Goal: Transaction & Acquisition: Purchase product/service

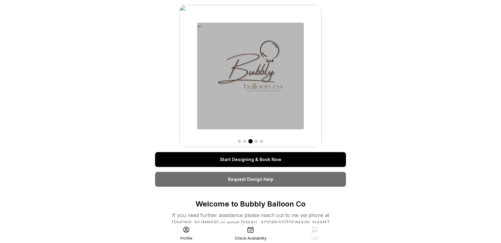
click at [266, 157] on link "Start Designing & Book Now" at bounding box center [250, 159] width 191 height 15
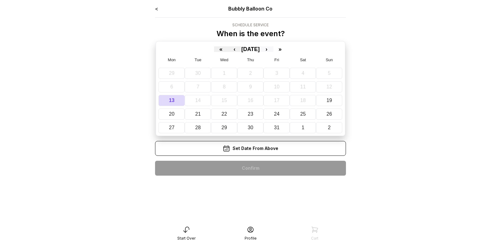
click at [273, 50] on button "›" at bounding box center [267, 49] width 14 height 6
click at [329, 117] on button "23" at bounding box center [329, 113] width 27 height 11
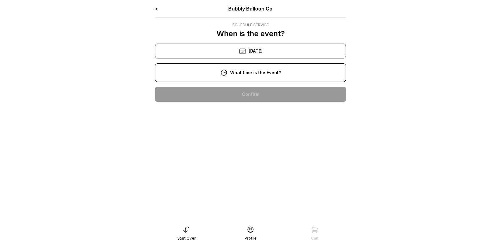
click at [255, 155] on div "1:00 pm" at bounding box center [250, 153] width 181 height 15
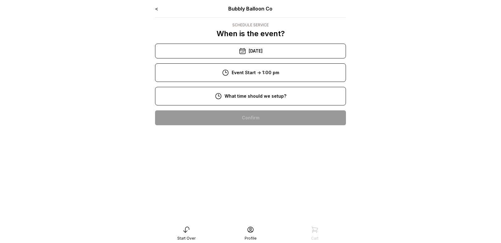
click at [256, 179] on div "11:00 am" at bounding box center [250, 177] width 181 height 15
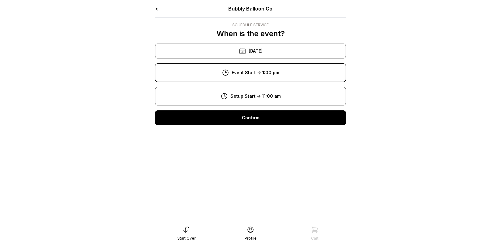
click at [269, 116] on div "Confirm" at bounding box center [250, 117] width 191 height 15
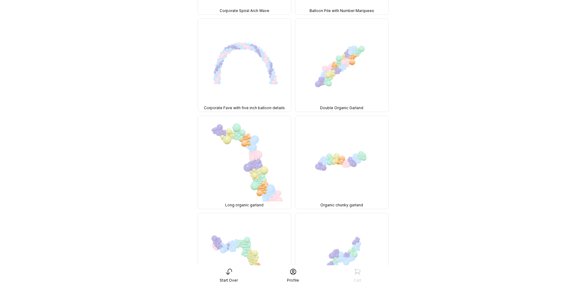
scroll to position [953, 0]
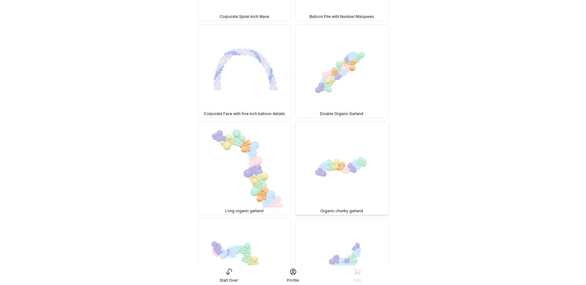
click at [350, 131] on img at bounding box center [341, 168] width 93 height 93
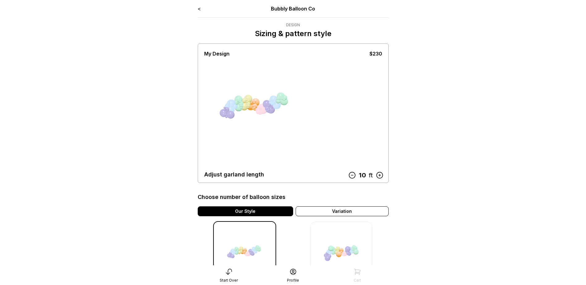
click at [352, 176] on icon at bounding box center [352, 175] width 8 height 8
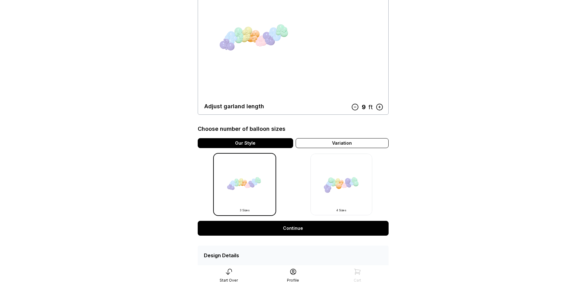
scroll to position [97, 0]
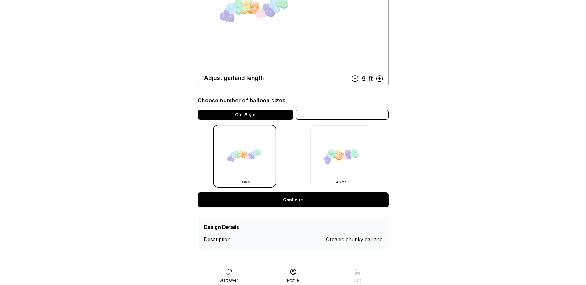
click at [356, 116] on div "Variation" at bounding box center [341, 115] width 93 height 10
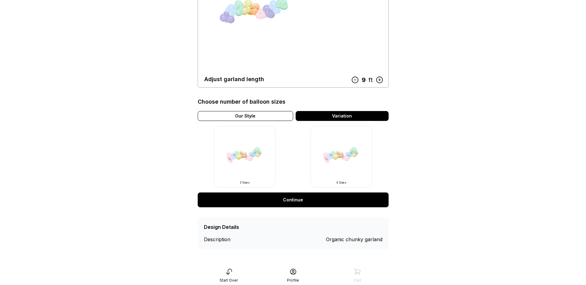
click at [237, 160] on img at bounding box center [245, 157] width 62 height 62
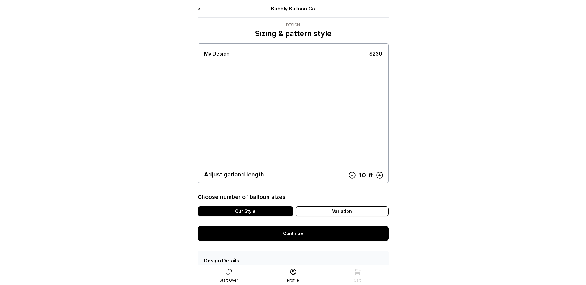
click at [261, 117] on div at bounding box center [250, 112] width 46 height 54
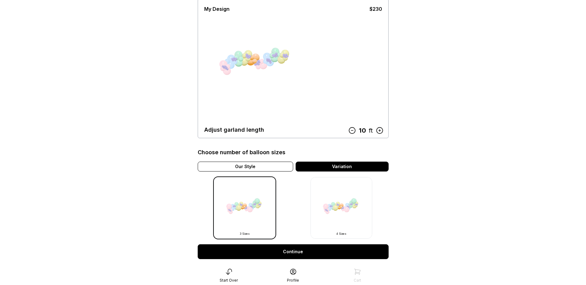
scroll to position [55, 0]
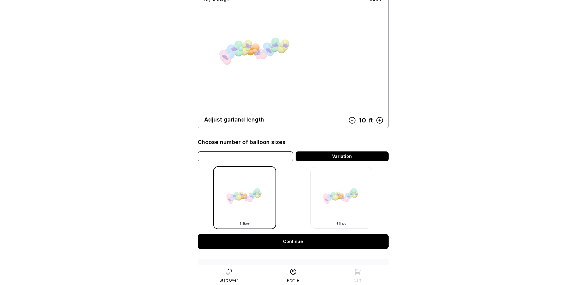
click at [233, 158] on div "Our Style" at bounding box center [245, 157] width 95 height 10
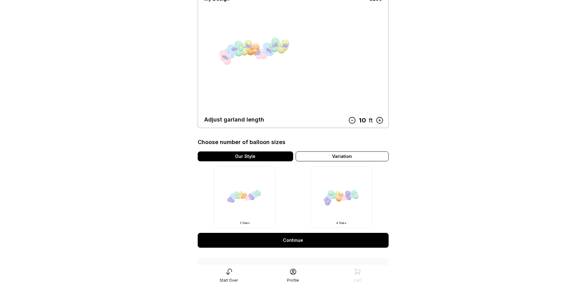
click at [250, 205] on img at bounding box center [245, 197] width 62 height 62
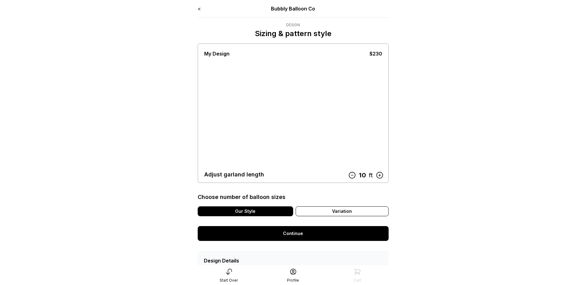
click at [353, 243] on div "< Bubbly Balloon Co Design Sizing & pattern style My Design $230 Adjust garland…" at bounding box center [293, 144] width 191 height 278
click at [350, 176] on icon at bounding box center [352, 175] width 8 height 8
click at [302, 234] on link "Continue" at bounding box center [293, 233] width 191 height 15
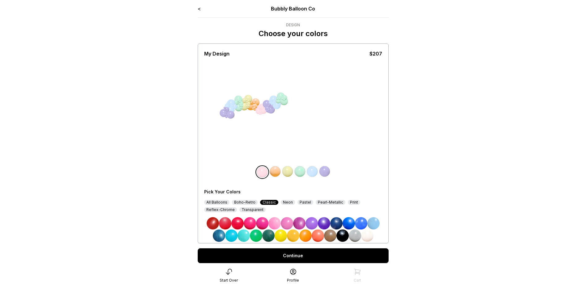
click at [220, 203] on div "All Balloons" at bounding box center [216, 202] width 25 height 5
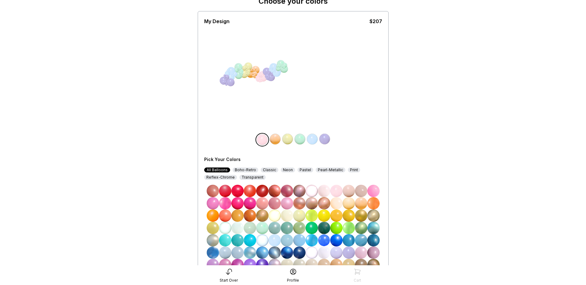
scroll to position [56, 0]
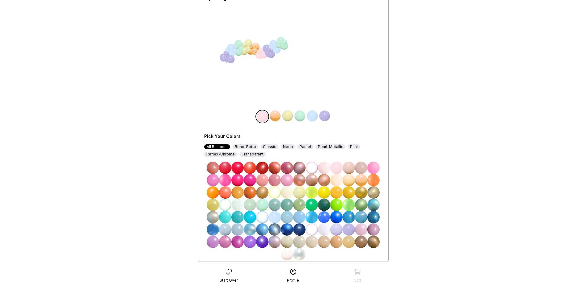
click at [373, 191] on img at bounding box center [373, 192] width 12 height 12
click at [276, 115] on img at bounding box center [275, 116] width 12 height 12
click at [375, 192] on img at bounding box center [373, 192] width 12 height 12
click at [287, 117] on img at bounding box center [287, 116] width 12 height 12
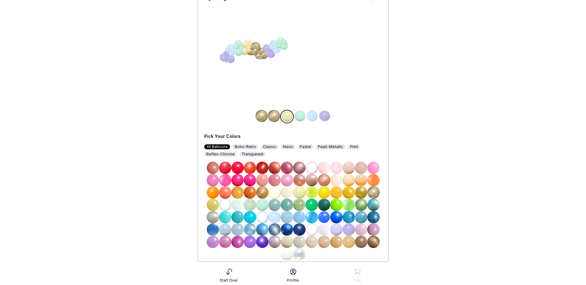
click at [376, 192] on img at bounding box center [373, 192] width 12 height 12
click at [295, 117] on img at bounding box center [300, 116] width 12 height 12
click at [376, 191] on img at bounding box center [373, 192] width 12 height 12
click at [313, 117] on img at bounding box center [312, 116] width 12 height 12
drag, startPoint x: 376, startPoint y: 194, endPoint x: 370, endPoint y: 189, distance: 7.7
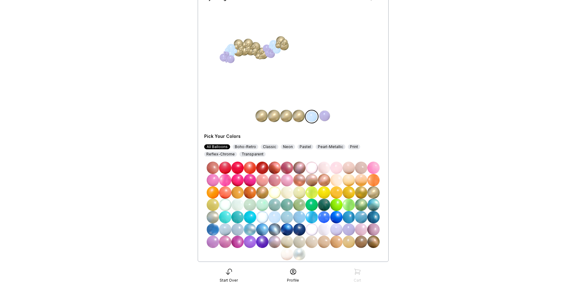
click at [376, 194] on img at bounding box center [373, 192] width 12 height 12
click at [325, 115] on img at bounding box center [324, 116] width 12 height 12
click at [374, 195] on img at bounding box center [373, 192] width 12 height 12
click at [271, 115] on img at bounding box center [274, 116] width 12 height 12
click at [324, 205] on img at bounding box center [324, 205] width 12 height 12
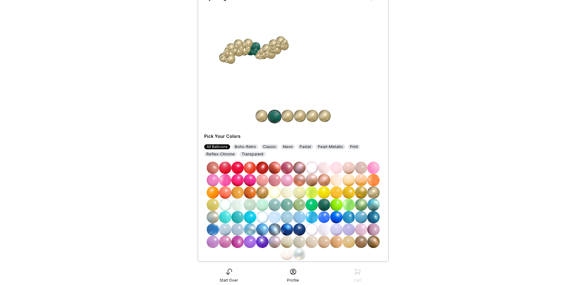
click at [290, 115] on img at bounding box center [287, 116] width 12 height 12
click at [324, 205] on img at bounding box center [324, 205] width 12 height 12
click at [289, 252] on img at bounding box center [287, 254] width 12 height 12
click at [300, 114] on img at bounding box center [300, 116] width 12 height 12
click at [283, 118] on img at bounding box center [286, 116] width 12 height 12
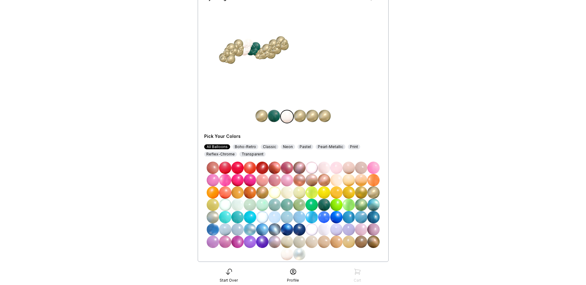
click at [288, 242] on img at bounding box center [287, 242] width 12 height 12
click at [302, 115] on img at bounding box center [300, 116] width 12 height 12
click at [324, 204] on img at bounding box center [324, 205] width 12 height 12
click at [276, 115] on img at bounding box center [274, 116] width 12 height 12
click at [312, 242] on img at bounding box center [311, 242] width 12 height 12
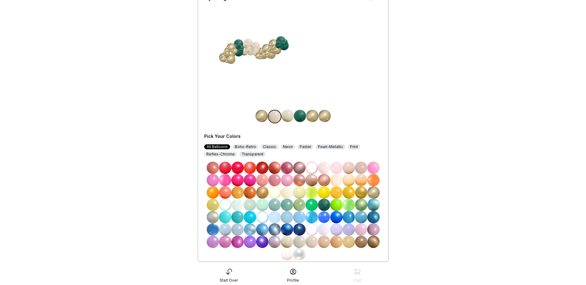
click at [289, 256] on img at bounding box center [287, 254] width 12 height 12
click at [287, 116] on img at bounding box center [287, 116] width 12 height 12
click at [323, 207] on img at bounding box center [324, 205] width 12 height 12
click at [298, 117] on img at bounding box center [300, 116] width 12 height 12
click at [286, 191] on img at bounding box center [287, 192] width 12 height 12
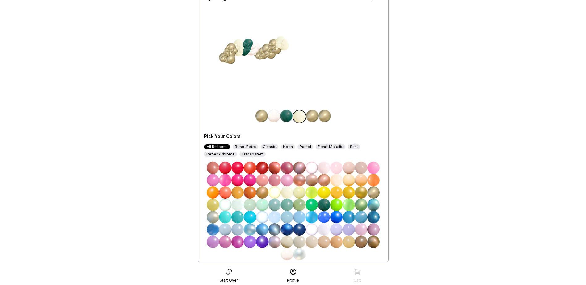
click at [286, 191] on img at bounding box center [287, 192] width 12 height 12
click at [287, 253] on img at bounding box center [287, 254] width 12 height 12
click at [362, 194] on img at bounding box center [361, 192] width 12 height 12
click at [373, 190] on img at bounding box center [373, 192] width 12 height 12
click at [314, 115] on img at bounding box center [312, 116] width 12 height 12
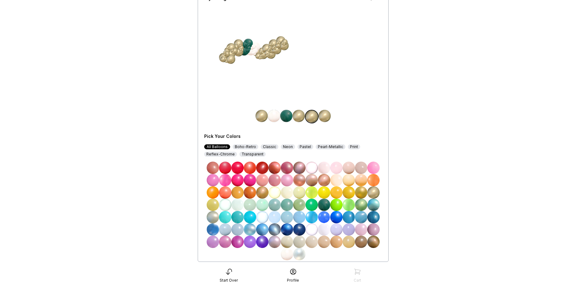
click at [324, 206] on img at bounding box center [324, 205] width 12 height 12
click at [323, 116] on img at bounding box center [324, 116] width 12 height 12
click at [287, 256] on img at bounding box center [287, 254] width 12 height 12
click at [346, 81] on div "My Design $207 Pick Your Colors All Balloons Boho-Retro Classic Neon Pastel Pea…" at bounding box center [293, 125] width 178 height 271
click at [276, 205] on img at bounding box center [274, 205] width 12 height 12
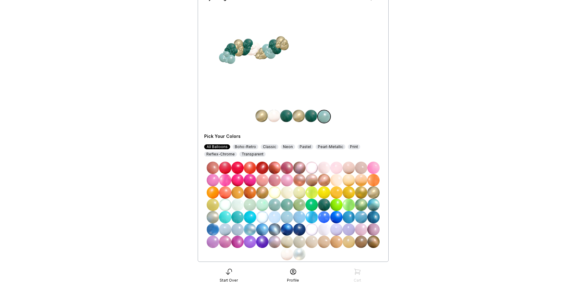
click at [249, 206] on img at bounding box center [250, 205] width 12 height 12
click at [464, 117] on main "< Bubbly Balloon Co Design Choose your colors My Design $207 Pick Your Colors A…" at bounding box center [293, 127] width 586 height 366
click at [239, 205] on img at bounding box center [237, 205] width 12 height 12
click at [472, 101] on main "< Bubbly Balloon Co Design Choose your colors My Design $207 Pick Your Colors A…" at bounding box center [293, 127] width 586 height 366
click at [361, 203] on img at bounding box center [361, 205] width 12 height 12
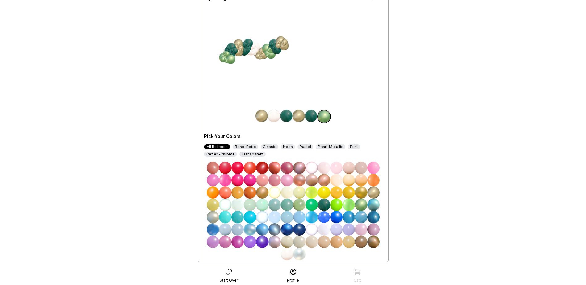
click at [327, 201] on img at bounding box center [324, 205] width 12 height 12
click at [276, 112] on img at bounding box center [274, 116] width 12 height 12
click at [325, 203] on img at bounding box center [324, 205] width 12 height 12
click at [325, 200] on img at bounding box center [324, 205] width 12 height 12
click at [264, 119] on img at bounding box center [261, 116] width 12 height 12
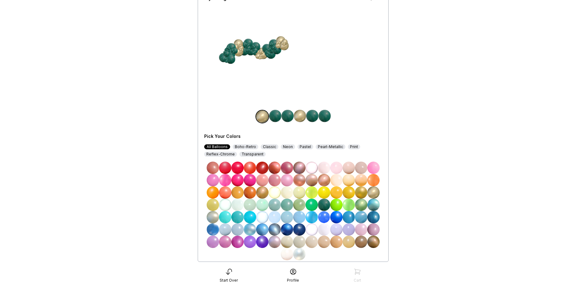
click at [326, 205] on img at bounding box center [324, 205] width 12 height 12
click at [300, 113] on img at bounding box center [300, 116] width 12 height 12
click at [273, 115] on img at bounding box center [274, 116] width 12 height 12
click at [375, 193] on img at bounding box center [373, 192] width 12 height 12
click at [310, 243] on img at bounding box center [311, 242] width 12 height 12
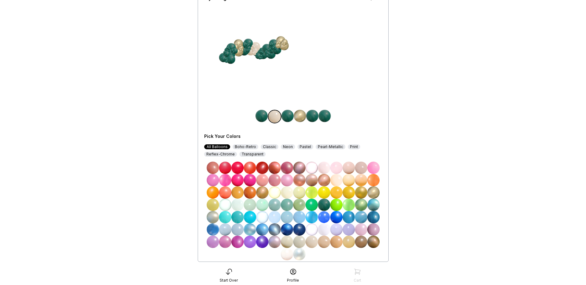
click at [291, 115] on img at bounding box center [287, 116] width 12 height 12
click at [312, 245] on img at bounding box center [311, 242] width 12 height 12
click at [326, 203] on img at bounding box center [324, 205] width 12 height 12
click at [309, 119] on img at bounding box center [312, 116] width 12 height 12
click at [314, 241] on img at bounding box center [311, 242] width 12 height 12
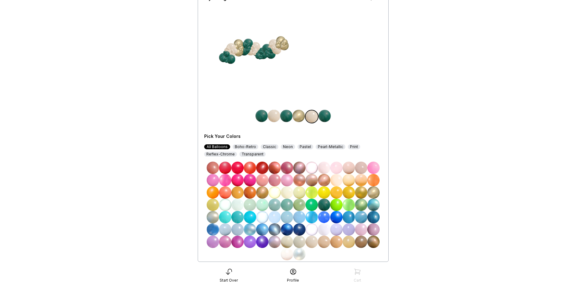
click at [327, 116] on img at bounding box center [324, 116] width 12 height 12
click at [374, 193] on img at bounding box center [373, 192] width 12 height 12
click at [299, 117] on img at bounding box center [298, 116] width 12 height 12
click at [314, 116] on img at bounding box center [312, 116] width 12 height 12
click at [325, 207] on img at bounding box center [324, 205] width 12 height 12
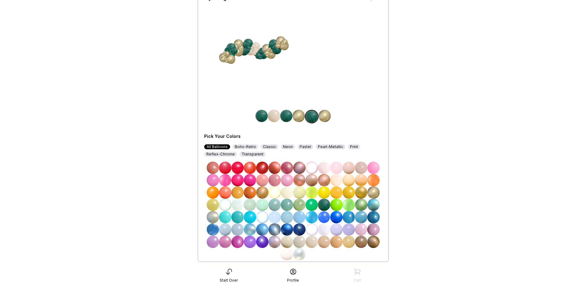
click at [288, 115] on img at bounding box center [286, 116] width 12 height 12
click at [313, 246] on img at bounding box center [311, 242] width 12 height 12
click at [262, 116] on img at bounding box center [261, 116] width 12 height 12
click at [314, 242] on img at bounding box center [311, 242] width 12 height 12
click at [304, 114] on img at bounding box center [300, 116] width 12 height 12
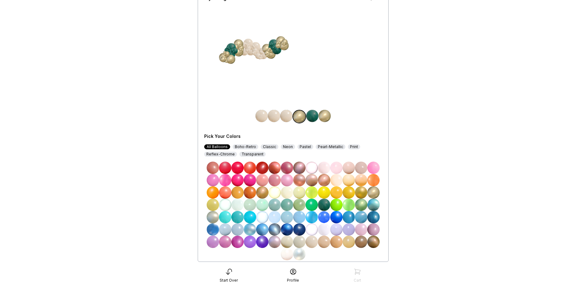
click at [313, 242] on img at bounding box center [311, 242] width 12 height 12
click at [315, 117] on img at bounding box center [312, 116] width 12 height 12
click at [316, 243] on img at bounding box center [311, 242] width 12 height 12
click at [273, 116] on img at bounding box center [274, 116] width 12 height 12
click at [325, 204] on img at bounding box center [324, 205] width 12 height 12
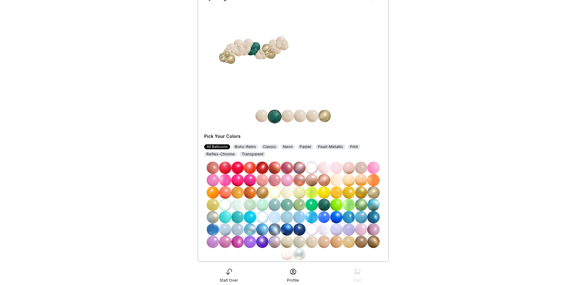
click at [262, 111] on img at bounding box center [261, 116] width 12 height 12
click at [324, 204] on img at bounding box center [324, 205] width 12 height 12
click at [308, 243] on img at bounding box center [311, 242] width 12 height 12
click at [298, 118] on img at bounding box center [300, 116] width 12 height 12
click at [288, 118] on img at bounding box center [286, 116] width 12 height 12
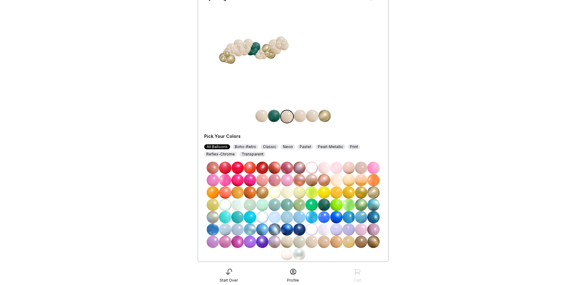
click at [326, 205] on img at bounding box center [324, 205] width 12 height 12
click at [314, 244] on img at bounding box center [311, 242] width 12 height 12
click at [303, 108] on div "My Design $207 Pick Your Colors All Balloons Boho-Retro Classic Neon Pastel Pea…" at bounding box center [293, 125] width 178 height 271
click at [302, 115] on img at bounding box center [300, 116] width 12 height 12
click at [327, 205] on img at bounding box center [324, 205] width 12 height 12
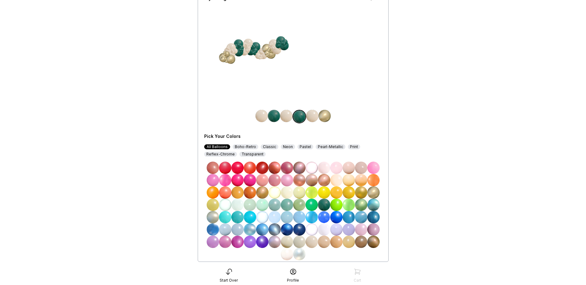
click at [311, 244] on img at bounding box center [311, 242] width 12 height 12
click at [311, 120] on img at bounding box center [312, 116] width 12 height 12
click at [321, 204] on img at bounding box center [324, 205] width 12 height 12
click at [296, 118] on img at bounding box center [298, 116] width 12 height 12
click at [374, 194] on img at bounding box center [373, 192] width 12 height 12
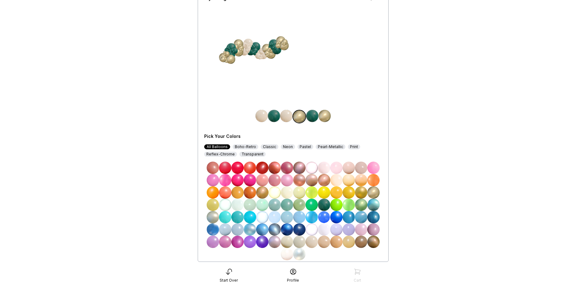
click at [287, 118] on img at bounding box center [286, 116] width 12 height 12
click at [372, 194] on img at bounding box center [373, 192] width 12 height 12
click at [304, 117] on img at bounding box center [300, 116] width 12 height 12
click at [316, 242] on img at bounding box center [311, 242] width 12 height 12
click at [416, 176] on main "< Bubbly Balloon Co Design Choose your colors My Design $207 Pick Your Colors A…" at bounding box center [293, 127] width 586 height 366
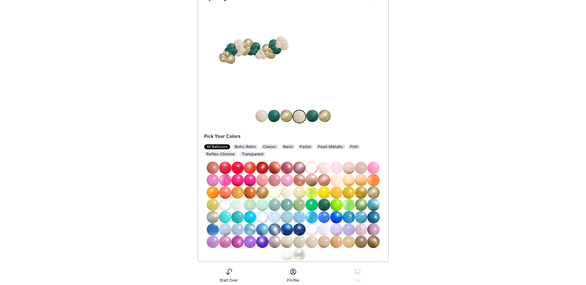
click at [298, 119] on img at bounding box center [299, 117] width 12 height 12
click at [289, 254] on img at bounding box center [287, 254] width 12 height 12
click at [263, 118] on img at bounding box center [261, 116] width 12 height 12
click at [287, 258] on img at bounding box center [287, 254] width 12 height 12
click at [460, 124] on main "< Bubbly Balloon Co Design Choose your colors My Design $207 Pick Your Colors A…" at bounding box center [293, 127] width 586 height 366
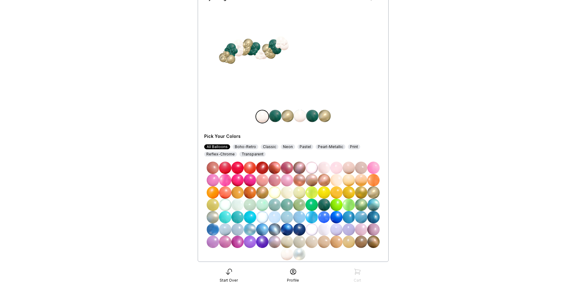
click at [245, 148] on div "Boho-Retro" at bounding box center [246, 147] width 26 height 5
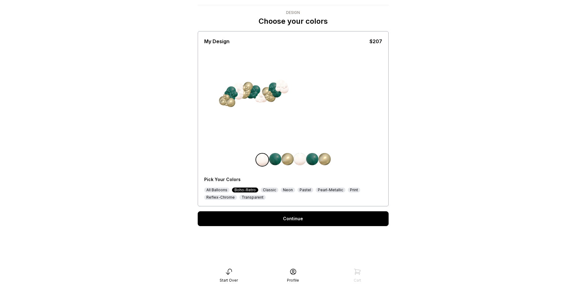
scroll to position [31, 0]
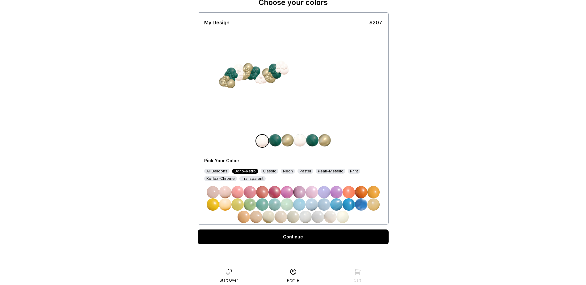
click at [266, 167] on div "Pick Your Colors All Balloons Boho-Retro Classic Neon Pastel Pearl-Metallic Pri…" at bounding box center [293, 188] width 178 height 70
click at [267, 174] on div "All Balloons Boho-Retro Classic Neon Pastel Pearl-Metallic Print Reflex-Chrome …" at bounding box center [293, 175] width 178 height 12
click at [308, 172] on div "Pastel" at bounding box center [305, 171] width 16 height 5
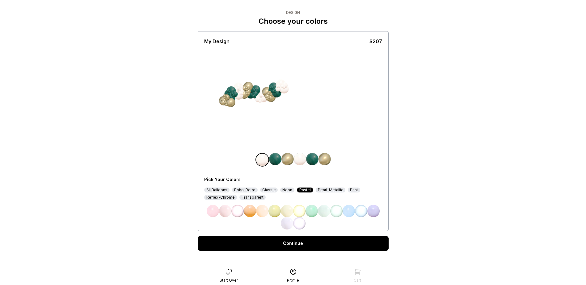
scroll to position [19, 0]
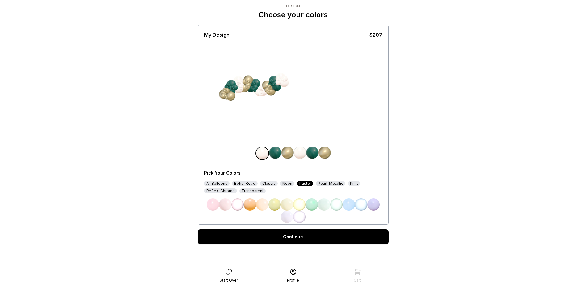
click at [320, 183] on div "Pearl-Metallic" at bounding box center [331, 183] width 30 height 5
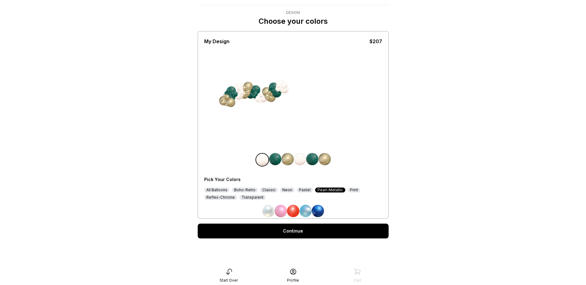
click at [348, 188] on div "Print" at bounding box center [354, 190] width 12 height 5
click at [248, 198] on div "Transparent" at bounding box center [252, 197] width 26 height 5
click at [221, 199] on div "Reflex-Chrome" at bounding box center [220, 197] width 33 height 5
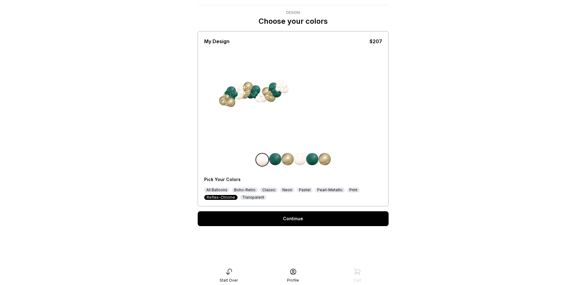
scroll to position [19, 0]
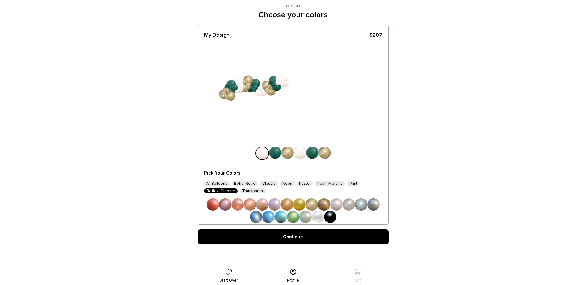
click at [212, 184] on div "All Balloons" at bounding box center [216, 183] width 25 height 5
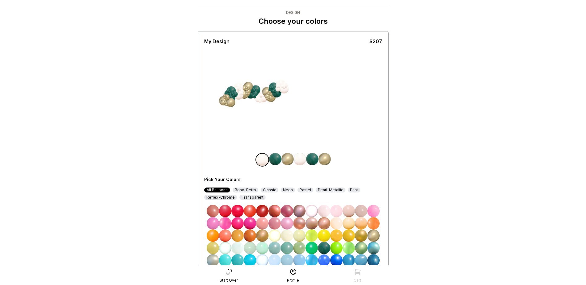
scroll to position [56, 0]
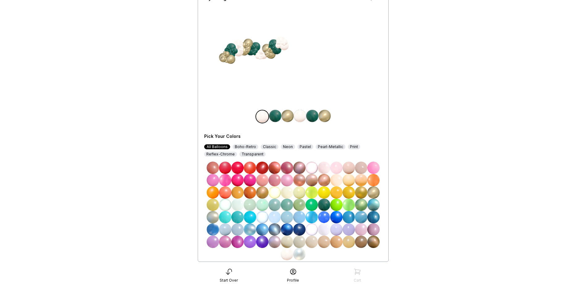
click at [211, 190] on img at bounding box center [213, 192] width 12 height 12
click at [448, 201] on main "< Bubbly Balloon Co Design Choose your colors My Design $207 Pick Your Colors A…" at bounding box center [293, 127] width 586 height 366
click at [282, 255] on img at bounding box center [287, 254] width 12 height 12
click at [412, 177] on main "< Bubbly Balloon Co Design Choose your colors My Design $207 Pick Your Colors A…" at bounding box center [293, 127] width 586 height 366
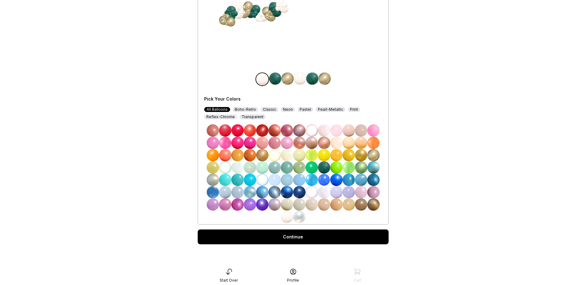
click at [314, 241] on link "Continue" at bounding box center [293, 237] width 191 height 15
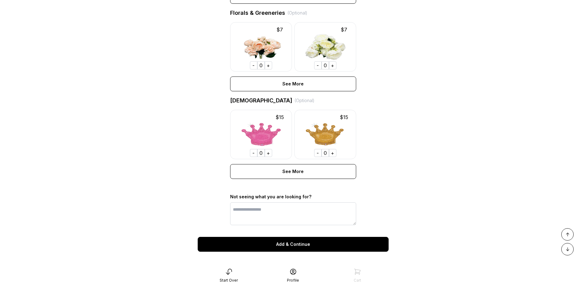
scroll to position [410, 0]
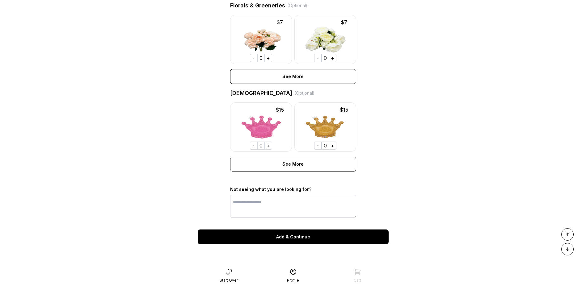
click at [298, 239] on div "Add & Continue" at bounding box center [293, 237] width 191 height 15
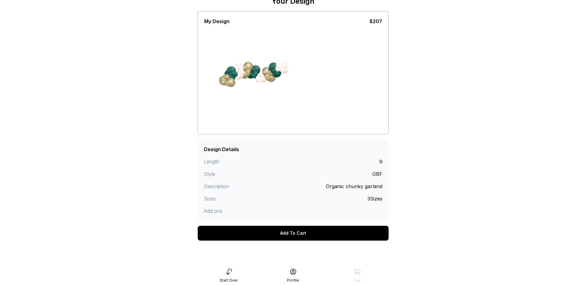
scroll to position [31, 0]
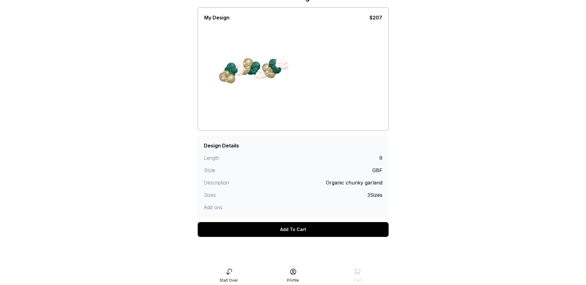
click at [313, 228] on div "Add To Cart" at bounding box center [293, 229] width 191 height 15
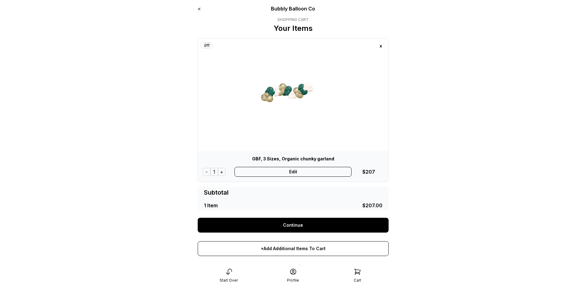
click at [294, 224] on link "Continue" at bounding box center [293, 225] width 191 height 15
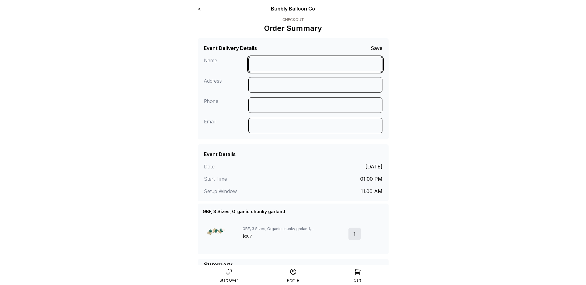
click at [311, 63] on input at bounding box center [315, 64] width 134 height 15
type input "**********"
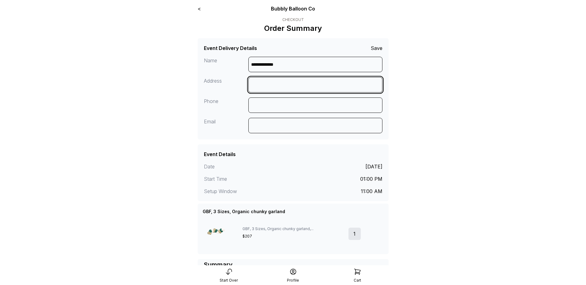
click at [254, 88] on input at bounding box center [315, 84] width 134 height 15
click at [258, 87] on input at bounding box center [315, 84] width 134 height 15
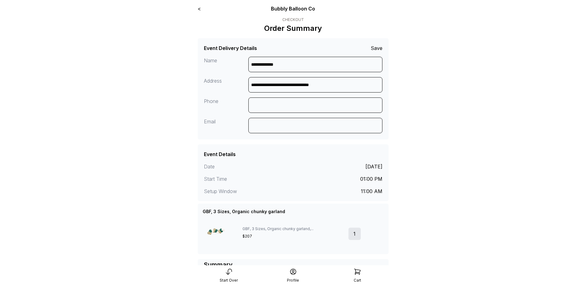
type input "**********"
click at [290, 104] on input at bounding box center [315, 105] width 134 height 15
type input "**********"
click at [520, 153] on main "**********" at bounding box center [293, 196] width 586 height 392
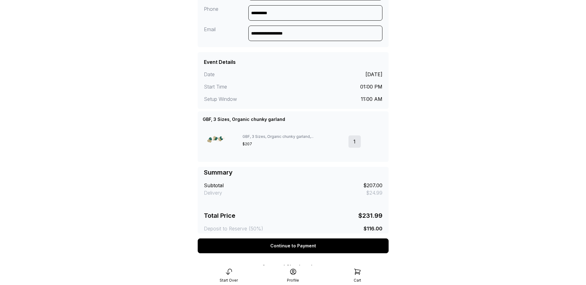
scroll to position [119, 0]
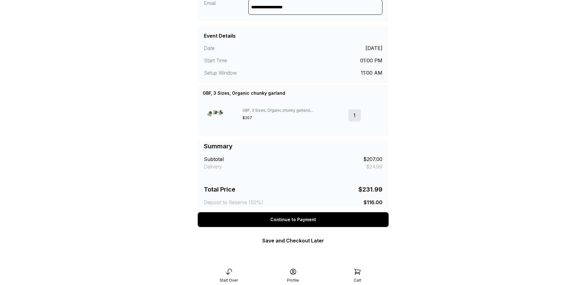
click at [315, 221] on div "Continue to Payment" at bounding box center [293, 219] width 191 height 15
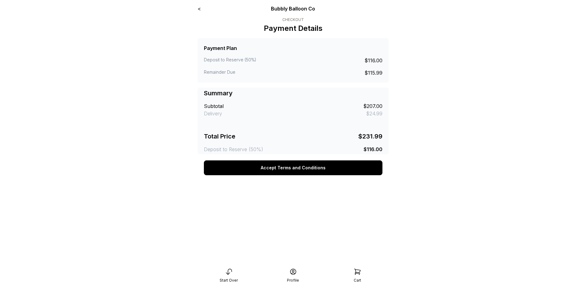
click at [281, 168] on button "Accept Terms and Conditions" at bounding box center [293, 168] width 178 height 15
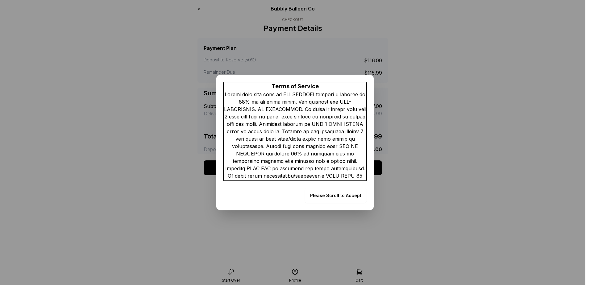
click at [353, 197] on form "Please Scroll to Accept" at bounding box center [336, 195] width 62 height 15
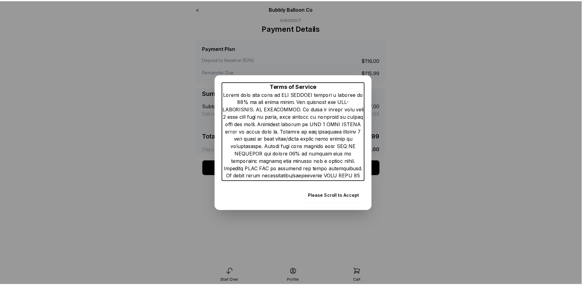
scroll to position [252, 0]
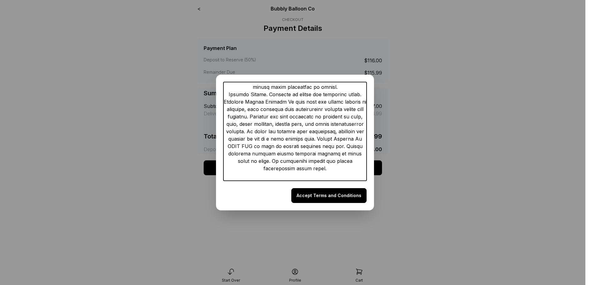
click at [332, 197] on button "Accept Terms and Conditions" at bounding box center [328, 195] width 75 height 15
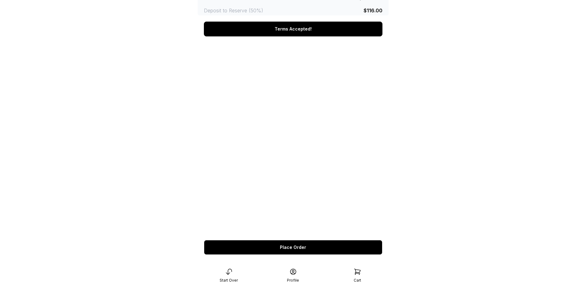
scroll to position [144, 0]
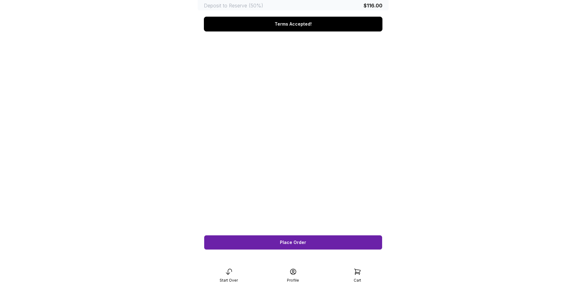
click at [276, 243] on button "Place Order" at bounding box center [293, 242] width 178 height 15
